Goal: Task Accomplishment & Management: Manage account settings

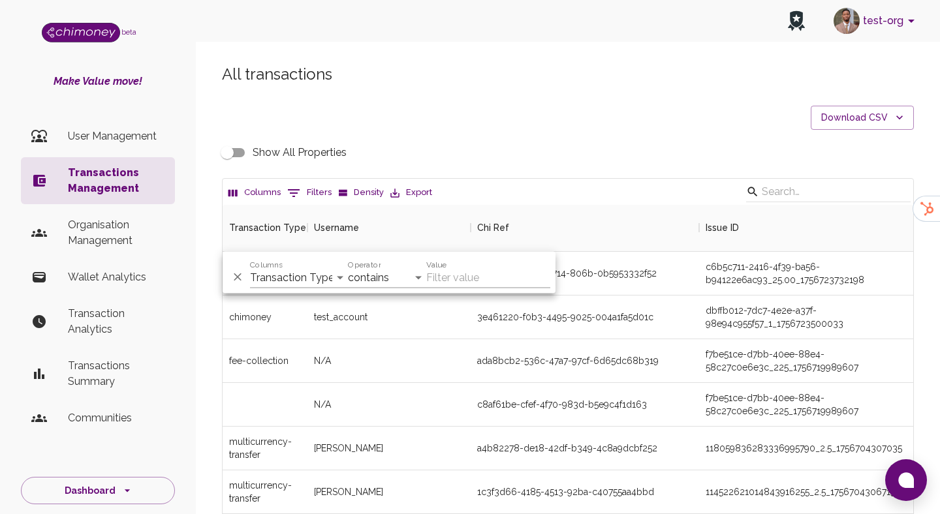
scroll to position [484, 690]
click at [308, 268] on select "Transaction Type Username Chi Ref Issue ID Value Amount Currency Fee ($) FX Rat…" at bounding box center [299, 278] width 98 height 21
select select "chiRef"
click at [250, 268] on select "Transaction Type Username Chi Ref Issue ID Value Amount Currency Fee ($) FX Rat…" at bounding box center [299, 278] width 98 height 21
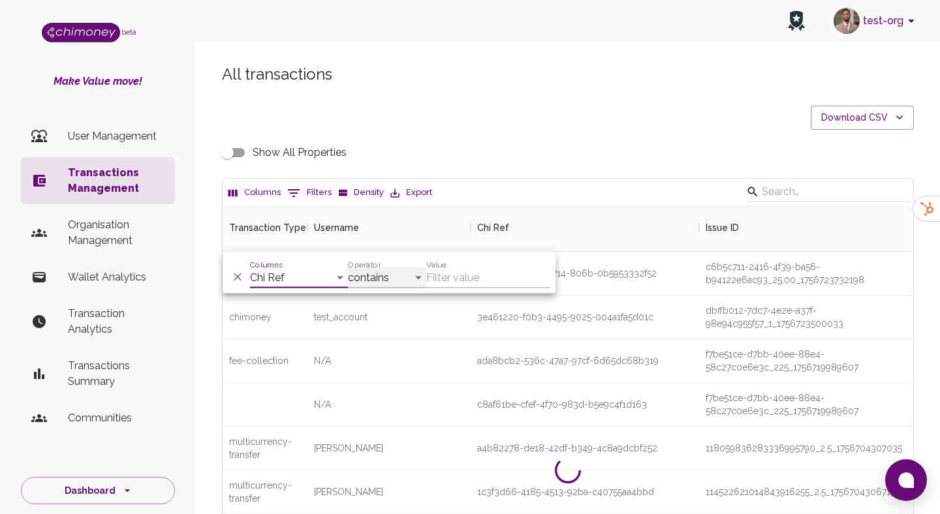
click at [388, 271] on select "contains equals starts with ends with is empty is not empty is any of" at bounding box center [387, 278] width 78 height 21
select select "equals"
click at [348, 268] on select "contains equals starts with ends with is empty is not empty is any of" at bounding box center [387, 278] width 78 height 21
click at [483, 279] on input "Value" at bounding box center [488, 278] width 124 height 21
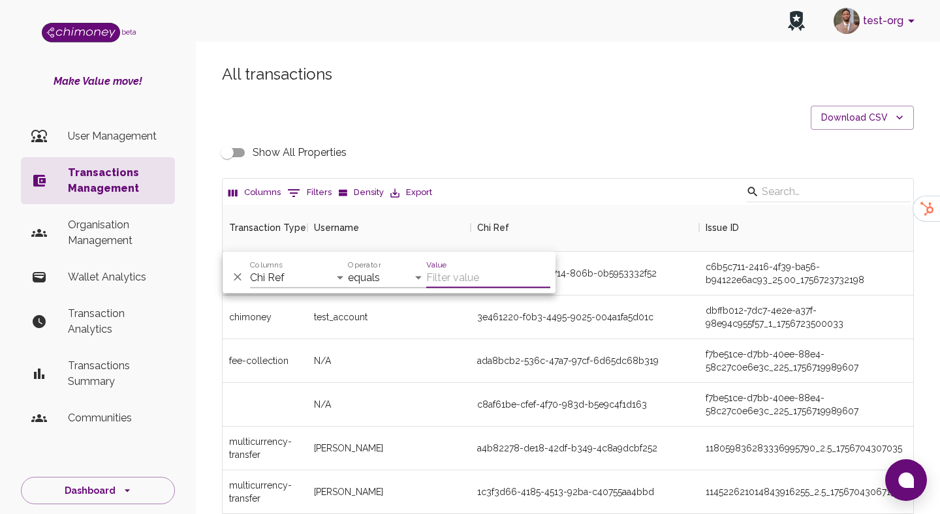
paste input "822217fd-42db-49f9-ac0e-31fbf0e3ba03"
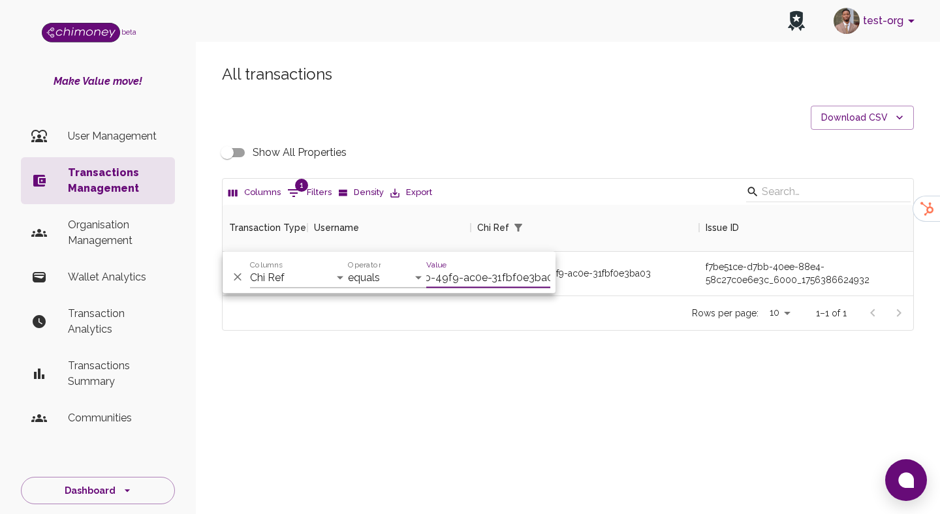
scroll to position [91, 690]
type input "822217fd-42db-49f9-ac0e-31fbf0e3ba03"
click at [575, 395] on div "All transactions Download CSV Show All Properties Columns 1 Filters Density Exp…" at bounding box center [568, 220] width 744 height 374
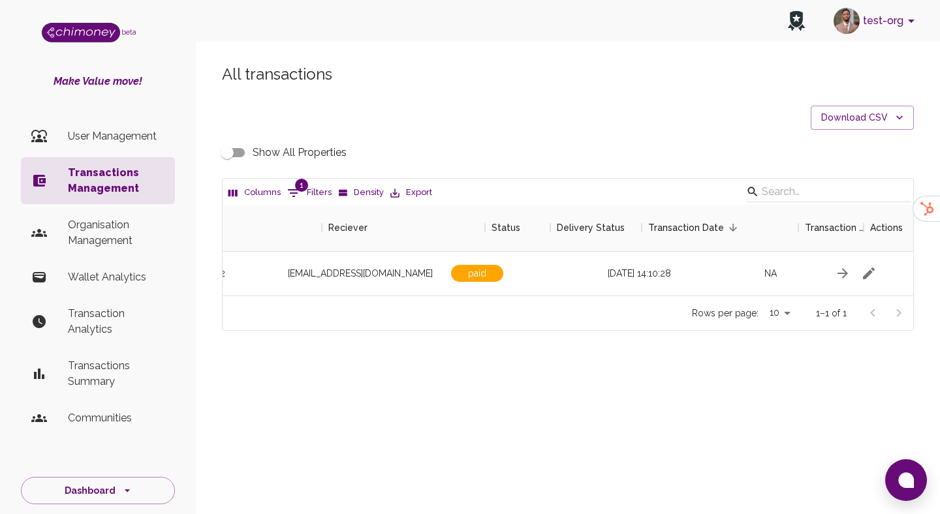
scroll to position [0, 1169]
click at [864, 277] on icon "button" at bounding box center [861, 274] width 16 height 16
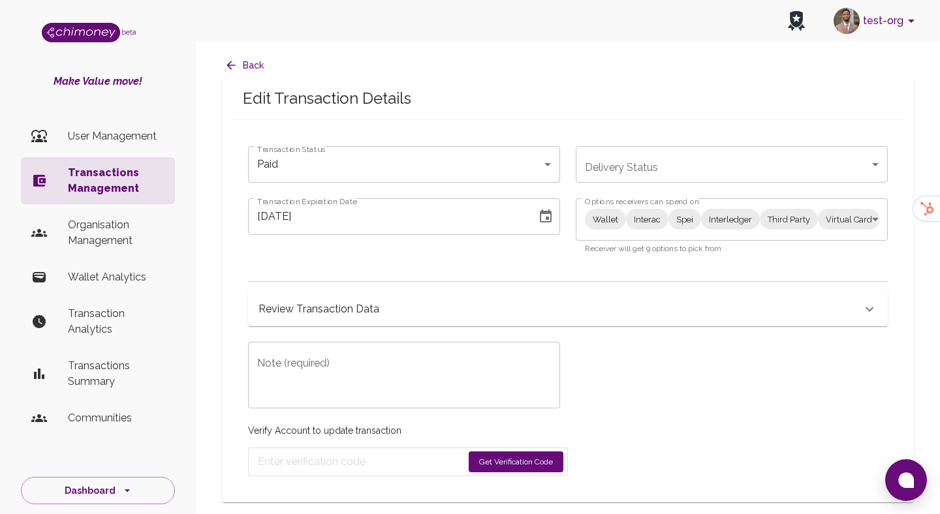
click at [328, 171] on body "test-org beta Make Value move! User Management Transactions Management Organisa…" at bounding box center [470, 257] width 940 height 514
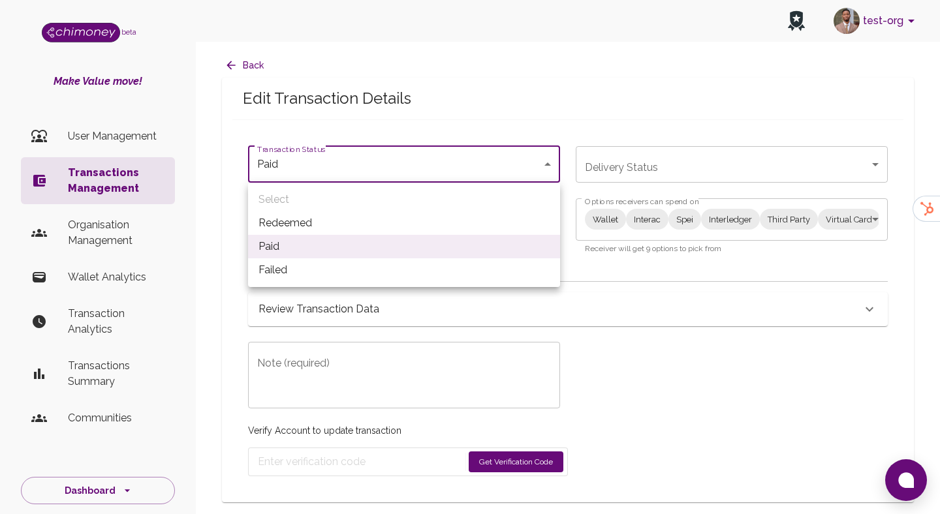
click at [290, 219] on li "Redeemed" at bounding box center [404, 222] width 312 height 23
type input "redeemed"
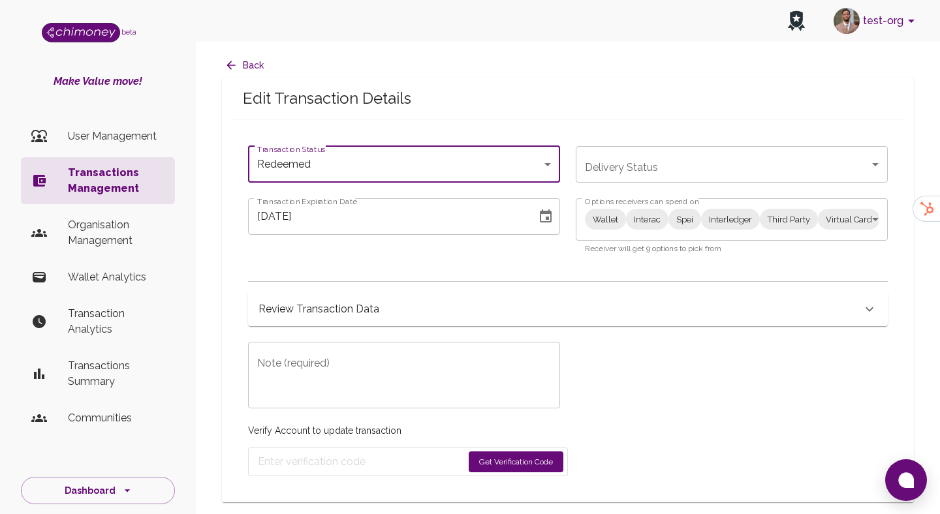
click at [320, 401] on div "x Note (required)" at bounding box center [404, 375] width 312 height 67
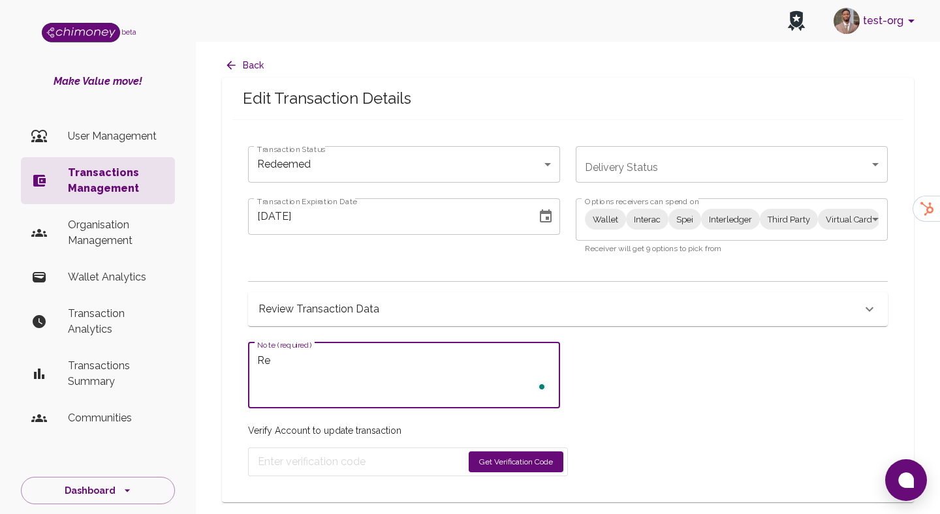
type textarea "R"
type textarea "Processed transaction on FLW"
click at [538, 453] on button "Get Verification Code" at bounding box center [515, 461] width 95 height 21
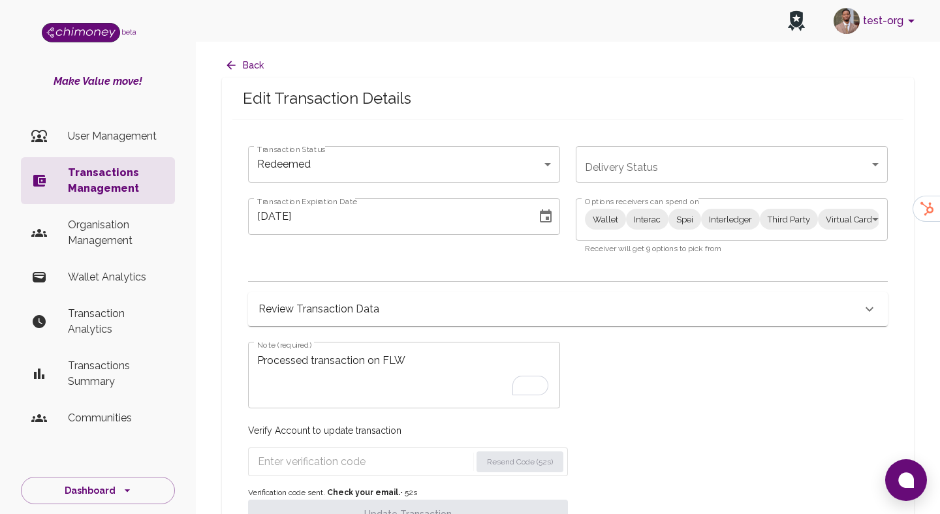
click at [325, 466] on input "Enter verification code" at bounding box center [364, 461] width 213 height 21
paste input "9887"
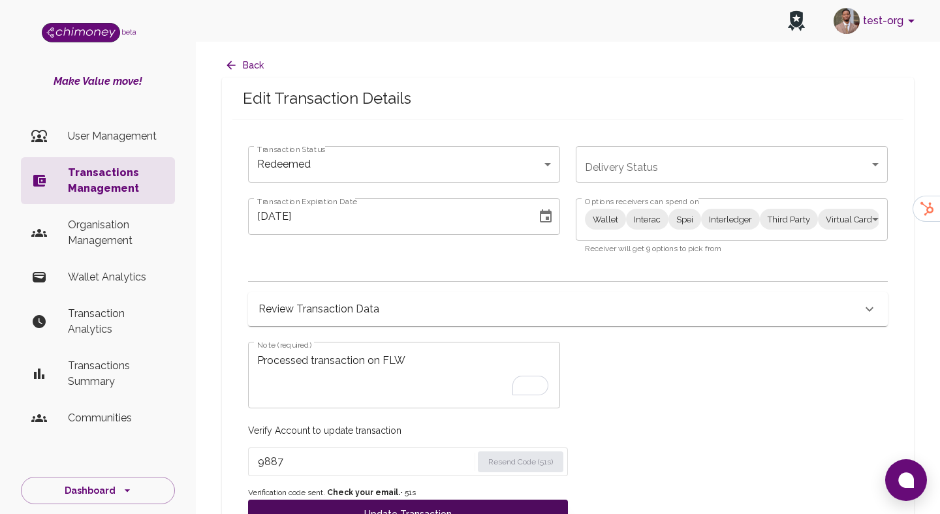
type input "9887"
click at [347, 500] on button "Update Transaction" at bounding box center [408, 514] width 320 height 29
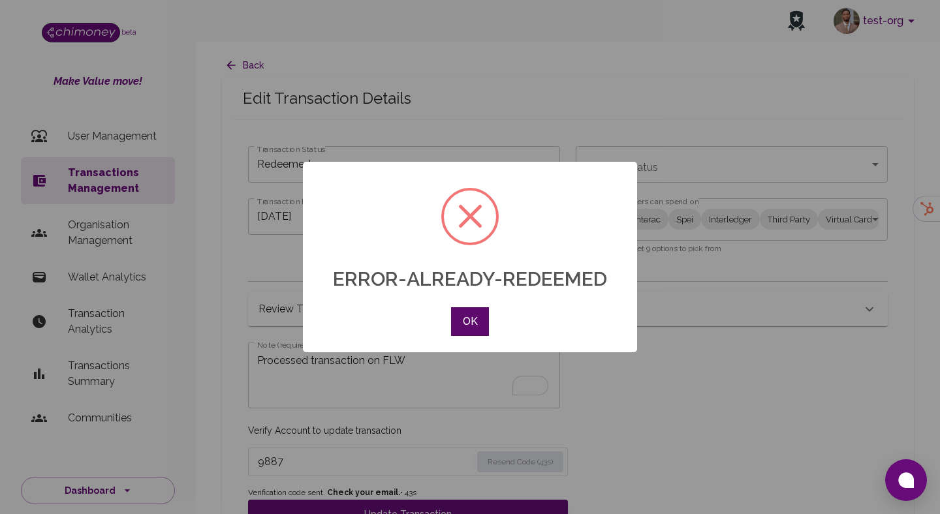
click at [472, 312] on button "OK" at bounding box center [470, 321] width 38 height 29
